Goal: Task Accomplishment & Management: Use online tool/utility

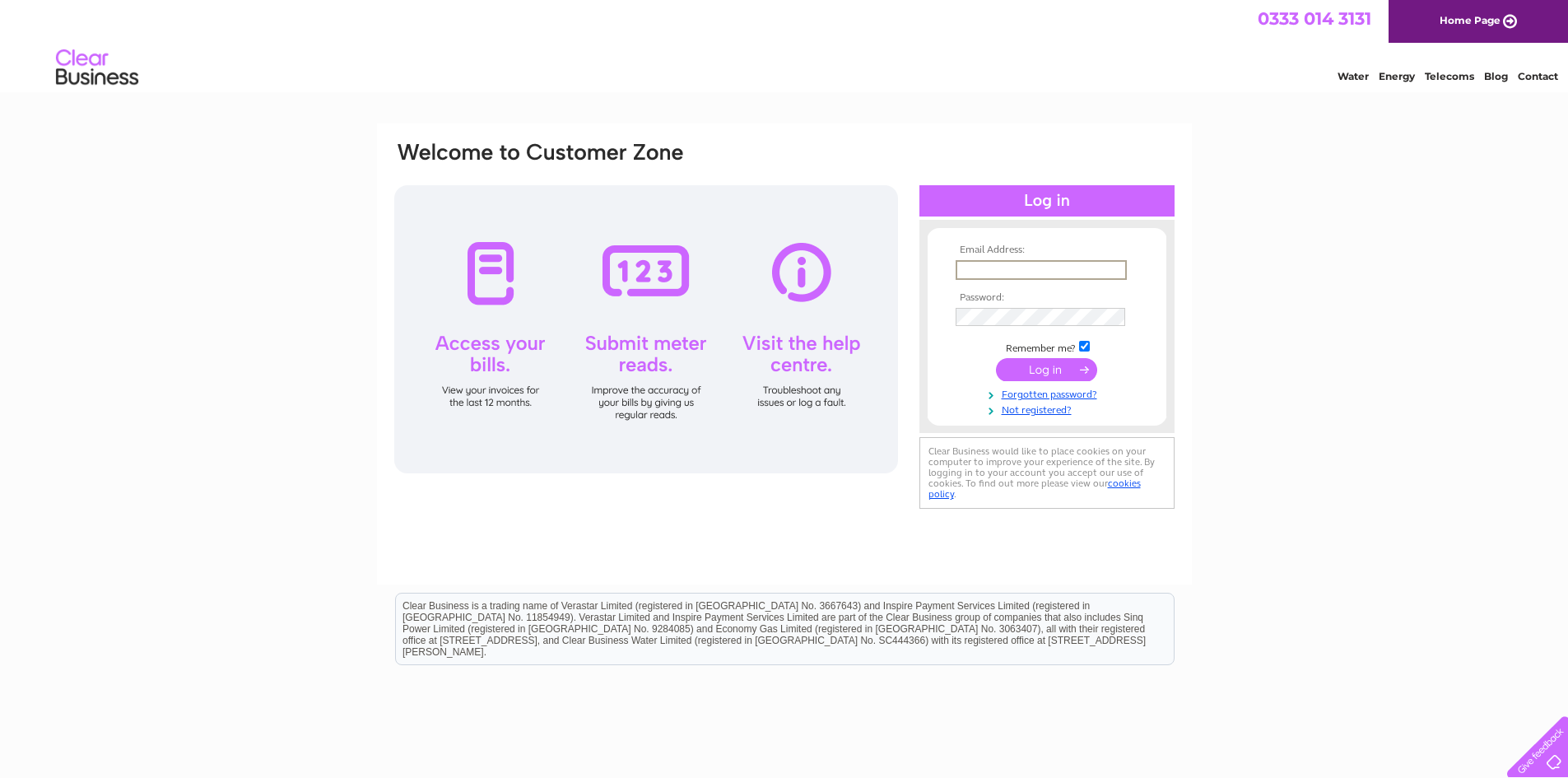
click at [1037, 265] on input "text" at bounding box center [1041, 270] width 171 height 20
type input "[EMAIL_ADDRESS][DOMAIN_NAME]"
click at [1058, 375] on input "submit" at bounding box center [1047, 369] width 102 height 23
click at [1027, 361] on input "submit" at bounding box center [1047, 369] width 102 height 23
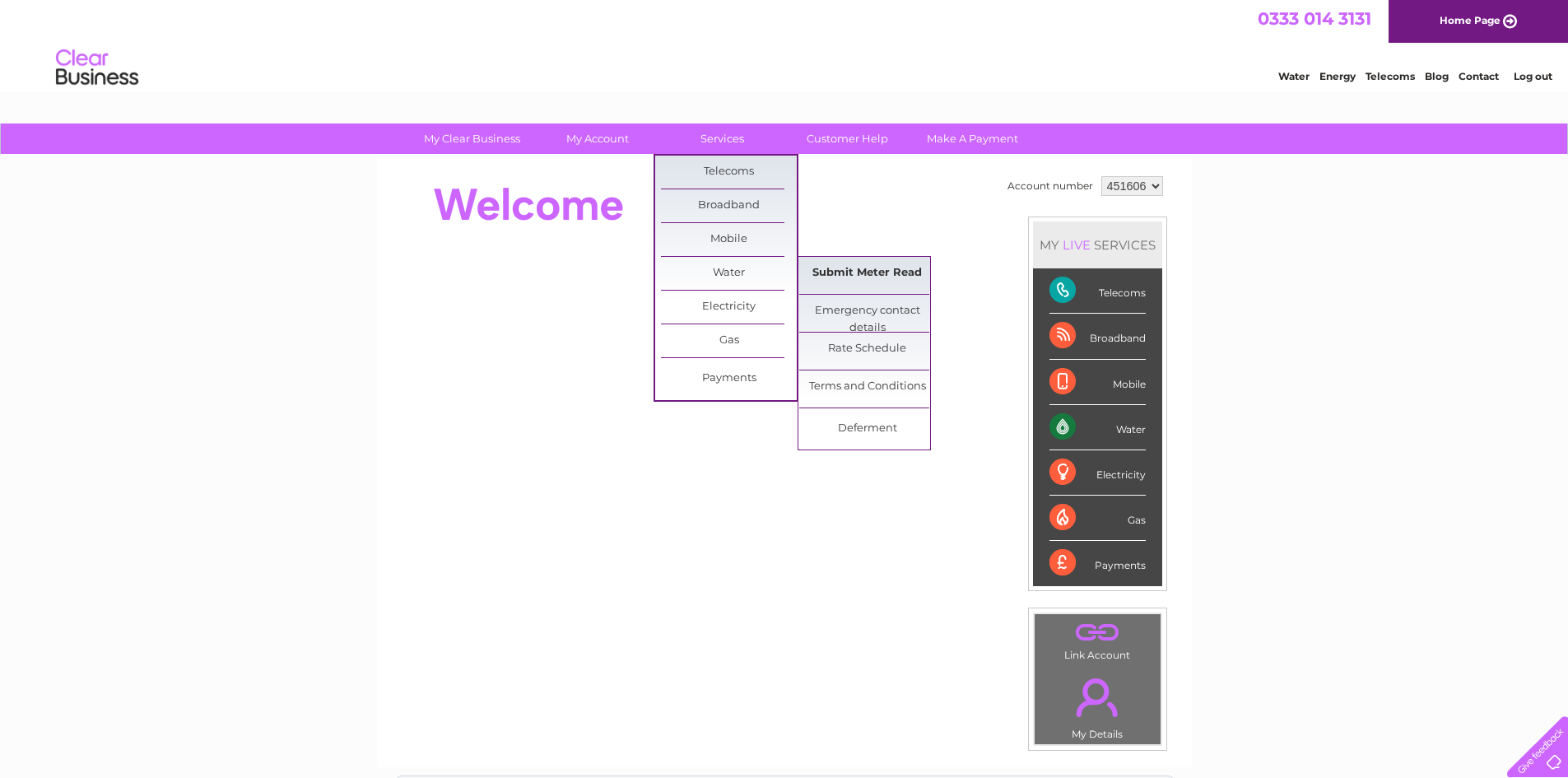
click at [844, 282] on link "Submit Meter Read" at bounding box center [867, 274] width 135 height 33
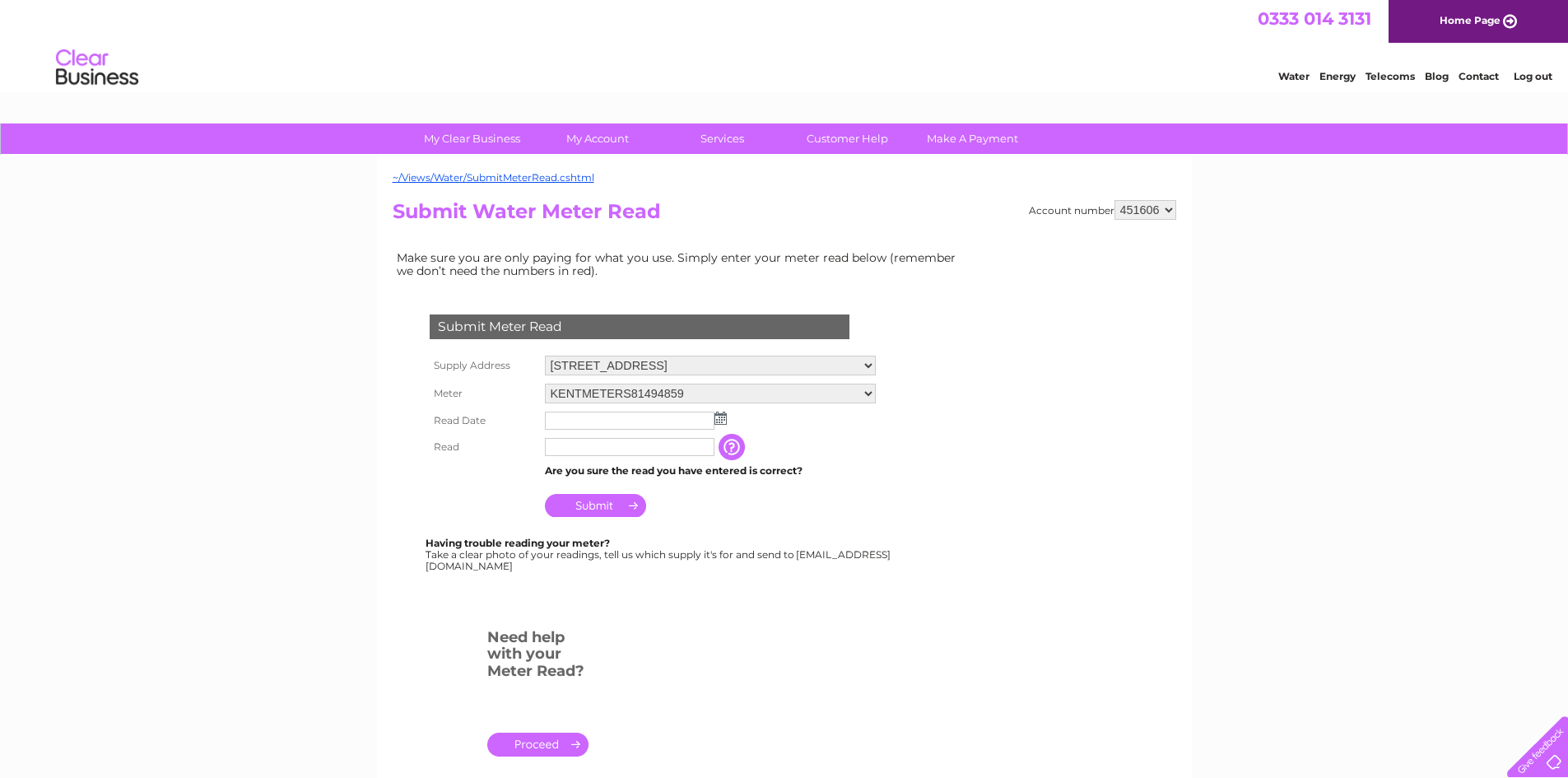
click at [720, 420] on img at bounding box center [720, 418] width 12 height 13
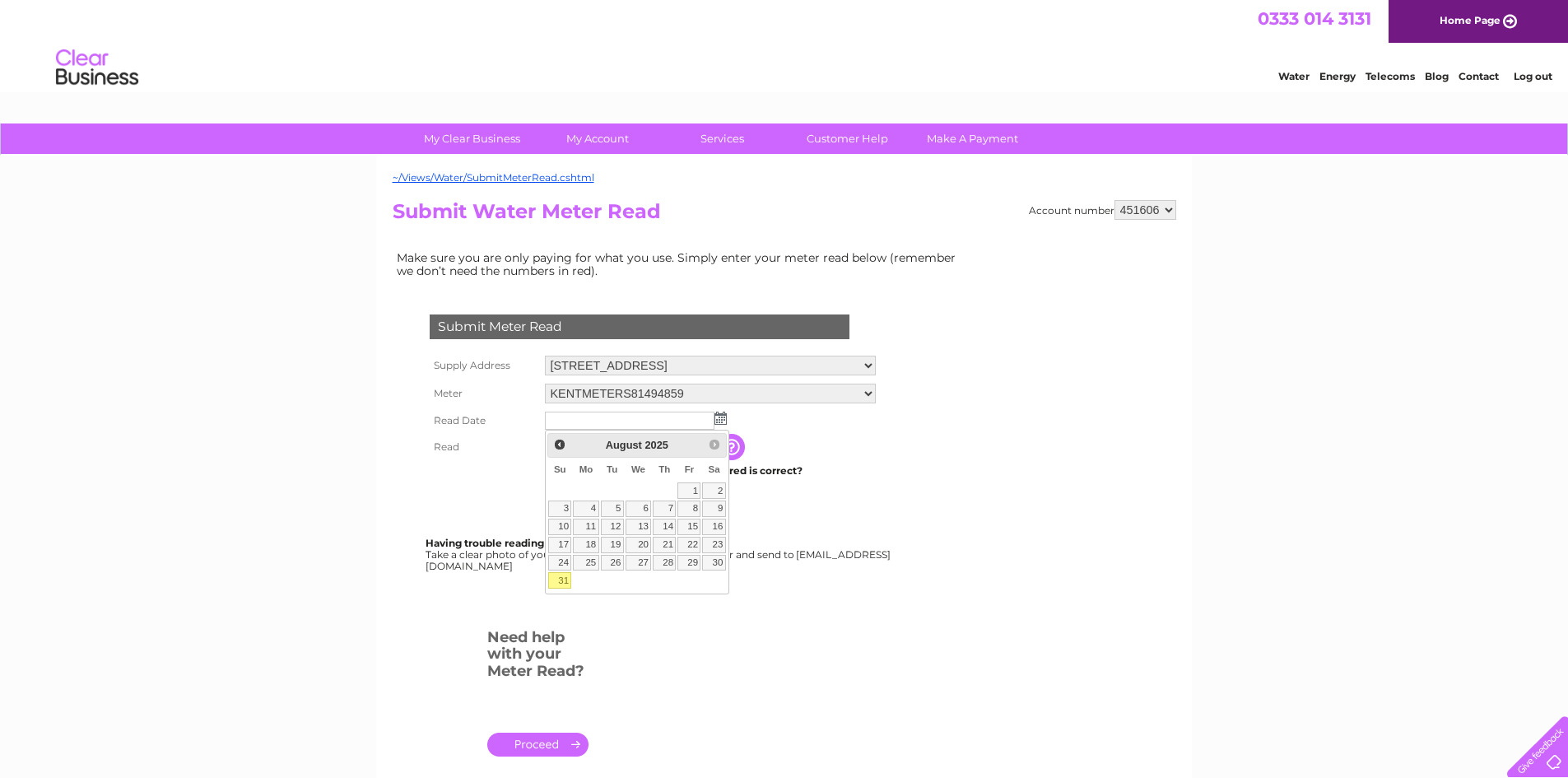
click at [563, 583] on link "31" at bounding box center [559, 580] width 23 height 16
type input "2025/08/31"
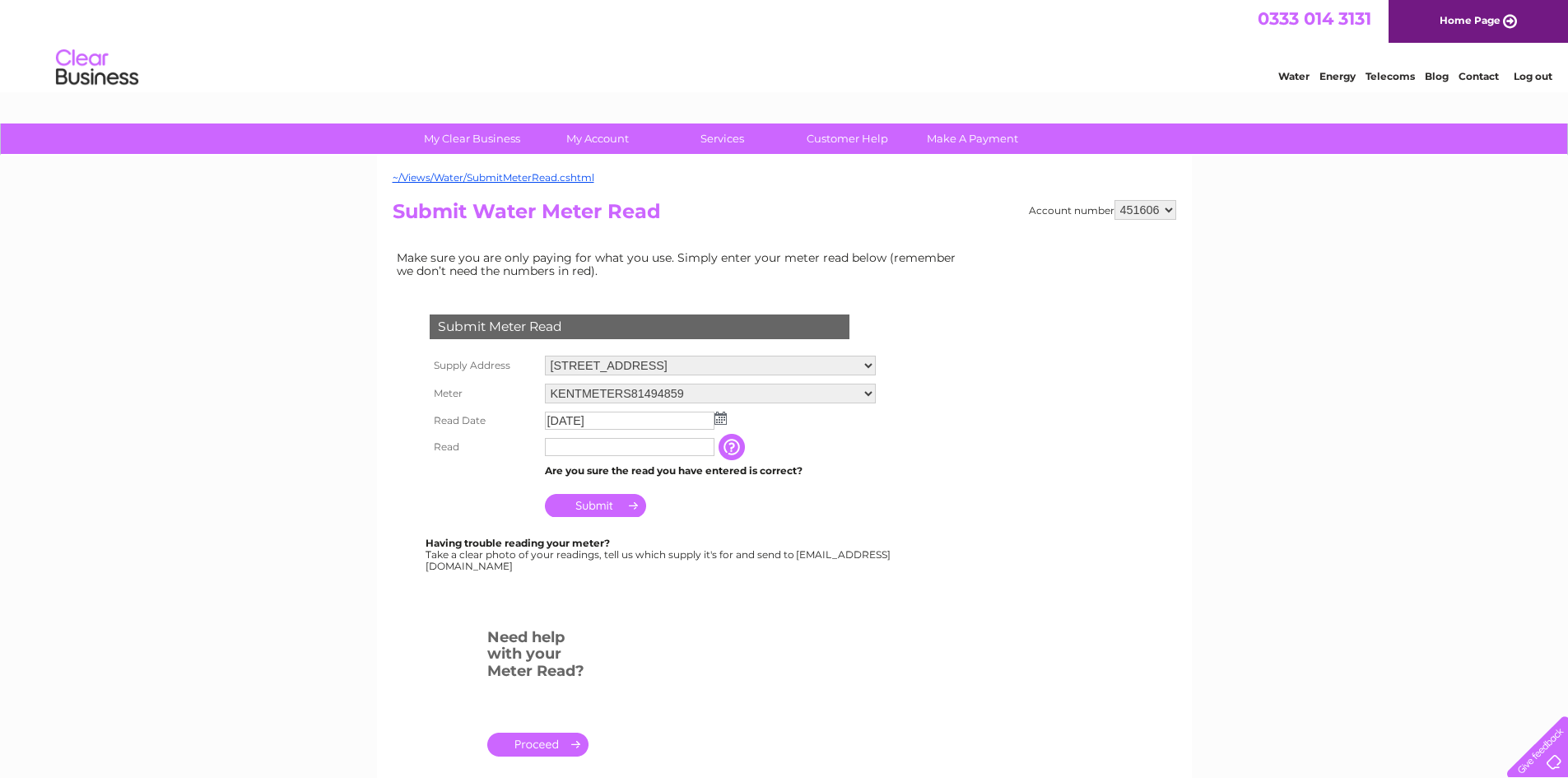
click at [682, 448] on input "text" at bounding box center [629, 448] width 169 height 18
type input "33050"
click at [593, 508] on input "Submit" at bounding box center [596, 505] width 102 height 23
